Goal: Task Accomplishment & Management: Complete application form

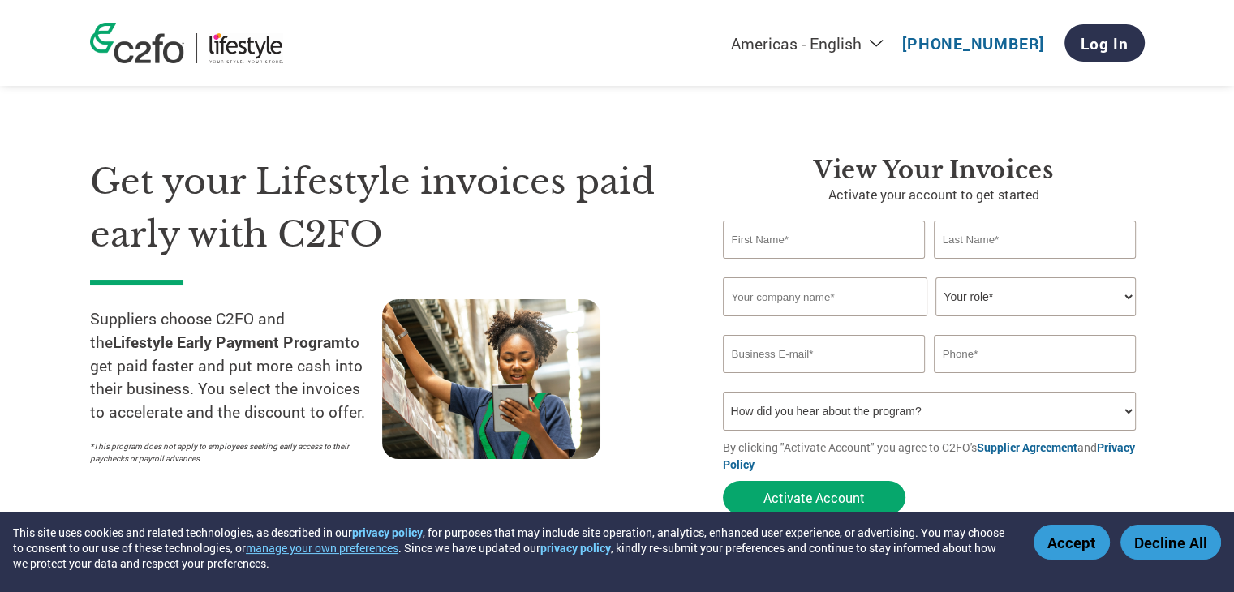
click at [837, 243] on input "text" at bounding box center [824, 240] width 203 height 38
type input "[PERSON_NAME]"
click at [997, 236] on input "text" at bounding box center [1035, 240] width 203 height 38
drag, startPoint x: 784, startPoint y: 239, endPoint x: 678, endPoint y: 251, distance: 106.9
click at [678, 251] on div "Get your Lifestyle invoices paid early with C2FO Suppliers choose C2FO and the …" at bounding box center [617, 307] width 1054 height 432
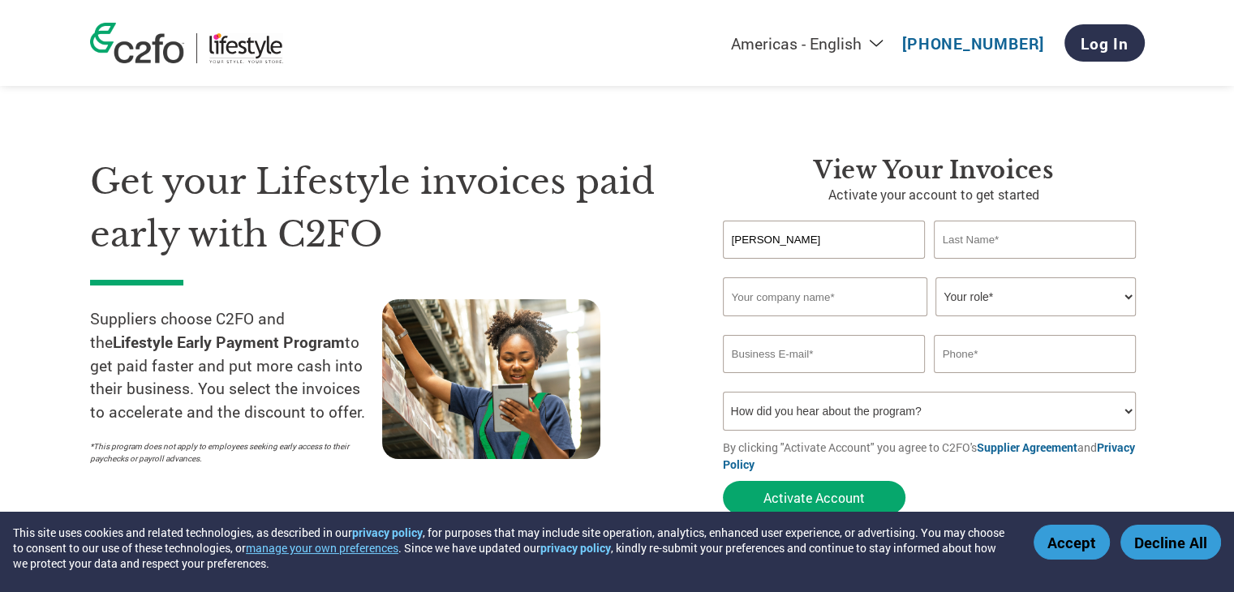
click at [997, 234] on input "text" at bounding box center [1035, 240] width 203 height 38
click at [808, 299] on input "text" at bounding box center [825, 296] width 204 height 39
click at [764, 301] on input "joes cfeative work" at bounding box center [825, 296] width 204 height 39
type input "joes creative work"
click at [1060, 293] on select "Your role* CFO Controller Credit Manager Finance Director Treasurer CEO Preside…" at bounding box center [1035, 296] width 200 height 39
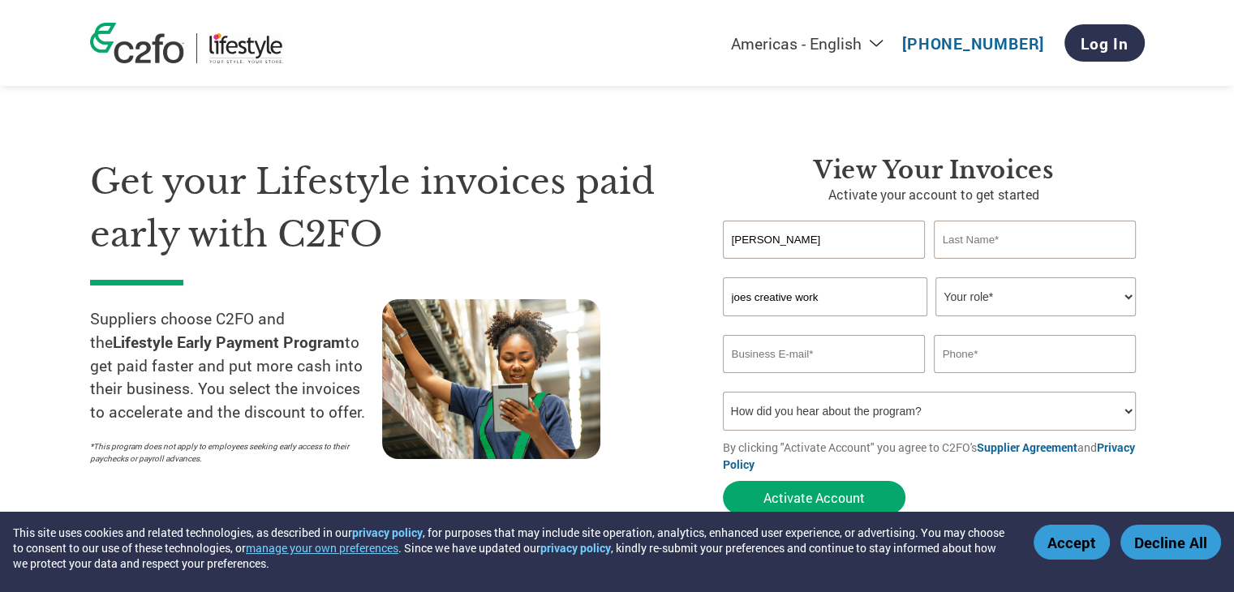
select select "OFFICE_MANAGER"
click at [935, 277] on select "Your role* CFO Controller Credit Manager Finance Director Treasurer CEO Preside…" at bounding box center [1035, 296] width 200 height 39
click at [811, 354] on input "email" at bounding box center [824, 354] width 203 height 38
paste input "[EMAIL_ADDRESS][DOMAIN_NAME]"
type input "[EMAIL_ADDRESS][DOMAIN_NAME]"
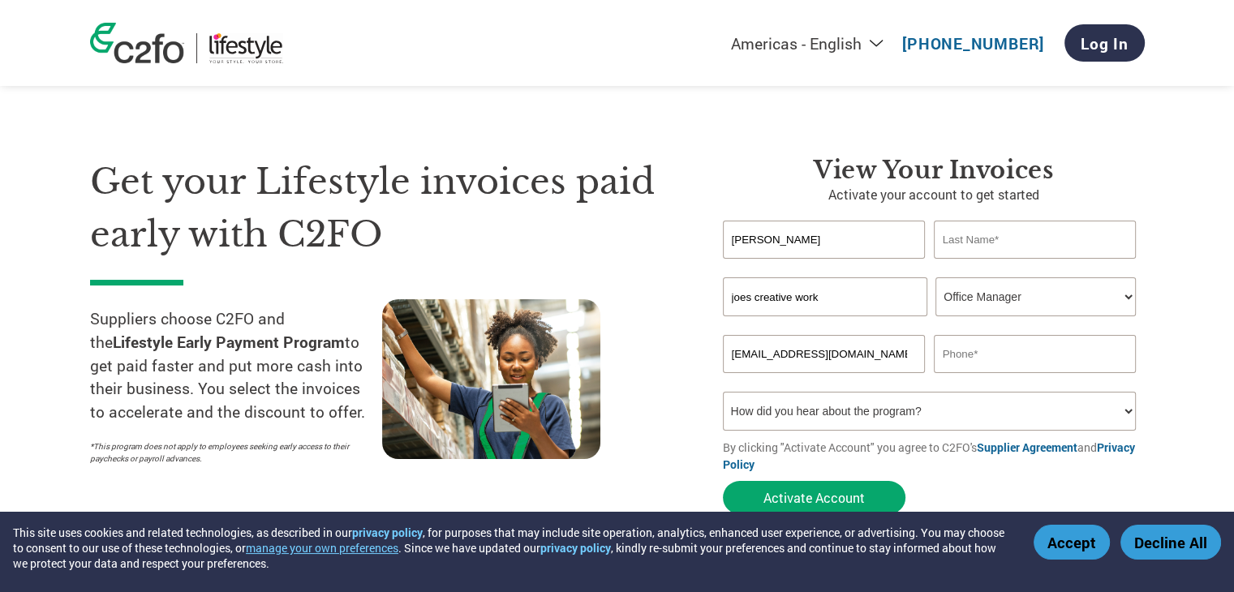
click at [968, 351] on input "text" at bounding box center [1035, 354] width 203 height 38
type input "9886634114"
click at [1114, 410] on select "How did you hear about the program? Received a letter Email Social Media Online…" at bounding box center [930, 411] width 414 height 39
select select "Email"
click at [723, 392] on select "How did you hear about the program? Received a letter Email Social Media Online…" at bounding box center [930, 411] width 414 height 39
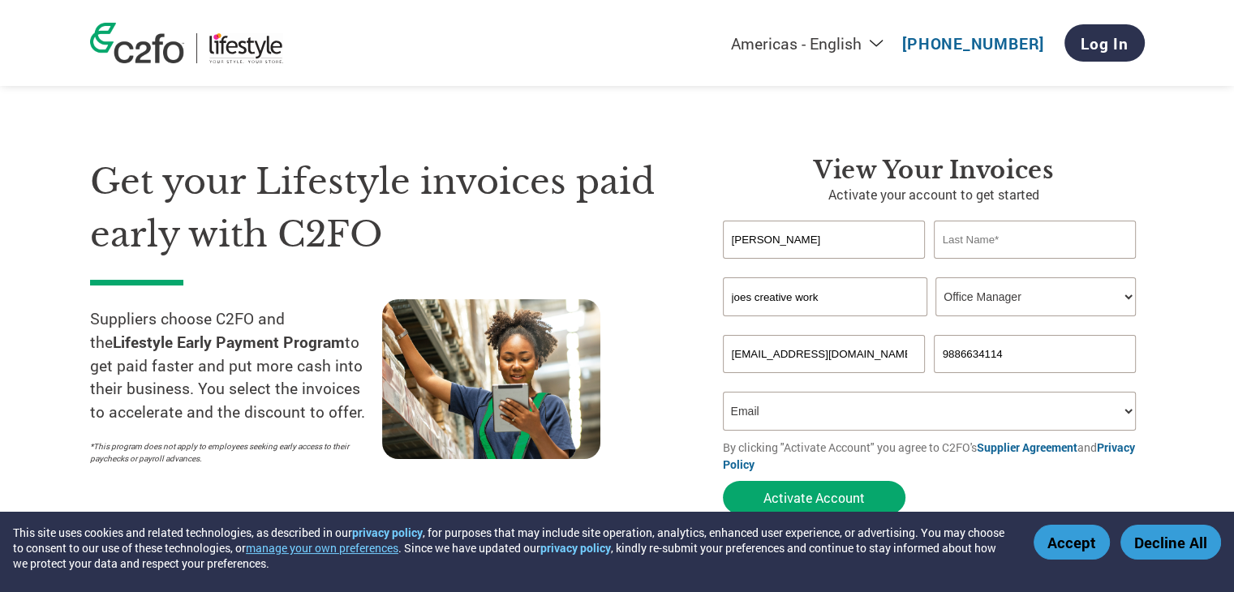
scroll to position [162, 0]
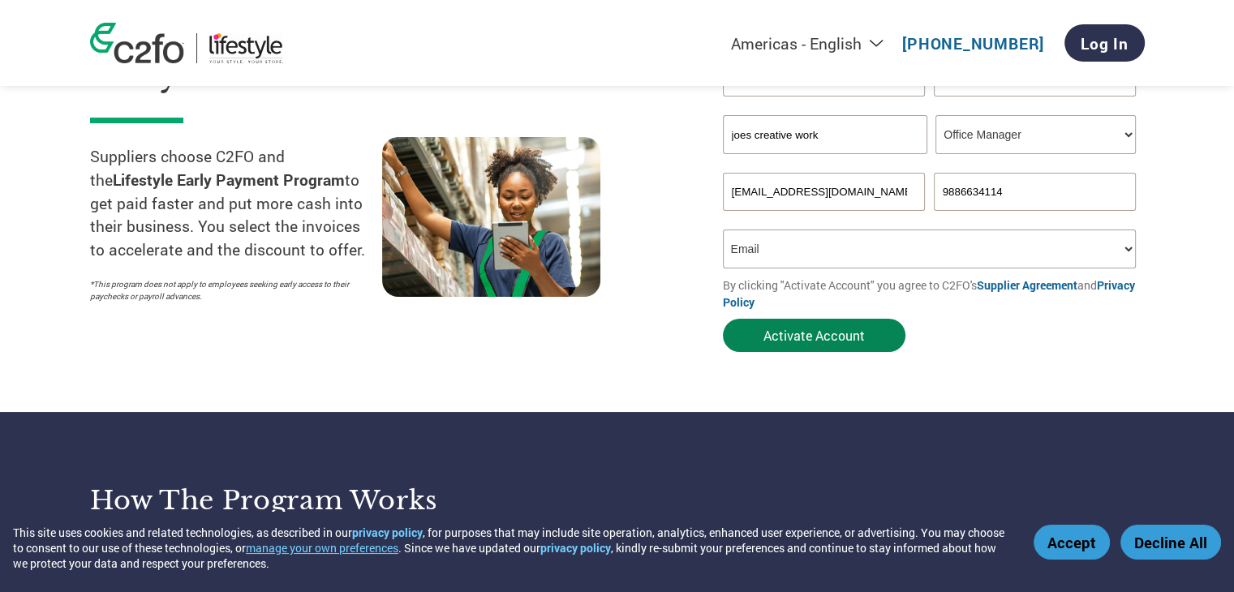
click at [823, 335] on button "Activate Account" at bounding box center [814, 335] width 183 height 33
type input "kumar"
click at [807, 338] on button "Activate Account" at bounding box center [814, 335] width 183 height 33
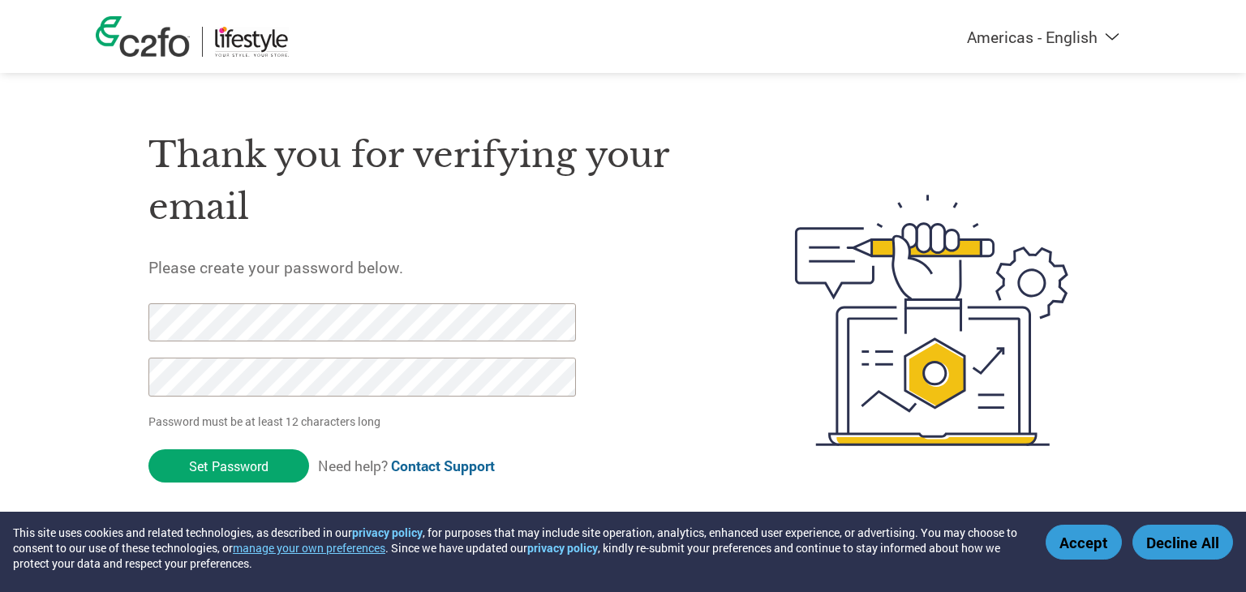
click at [341, 281] on div "Thank you for verifying your email Please create your password below. Password …" at bounding box center [432, 320] width 569 height 430
click at [12, 334] on div "Americas - English Américas - Español [GEOGRAPHIC_DATA] - Português Amériques -…" at bounding box center [623, 255] width 1246 height 511
click at [219, 468] on input "Set Password" at bounding box center [228, 465] width 161 height 33
